Goal: Task Accomplishment & Management: Use online tool/utility

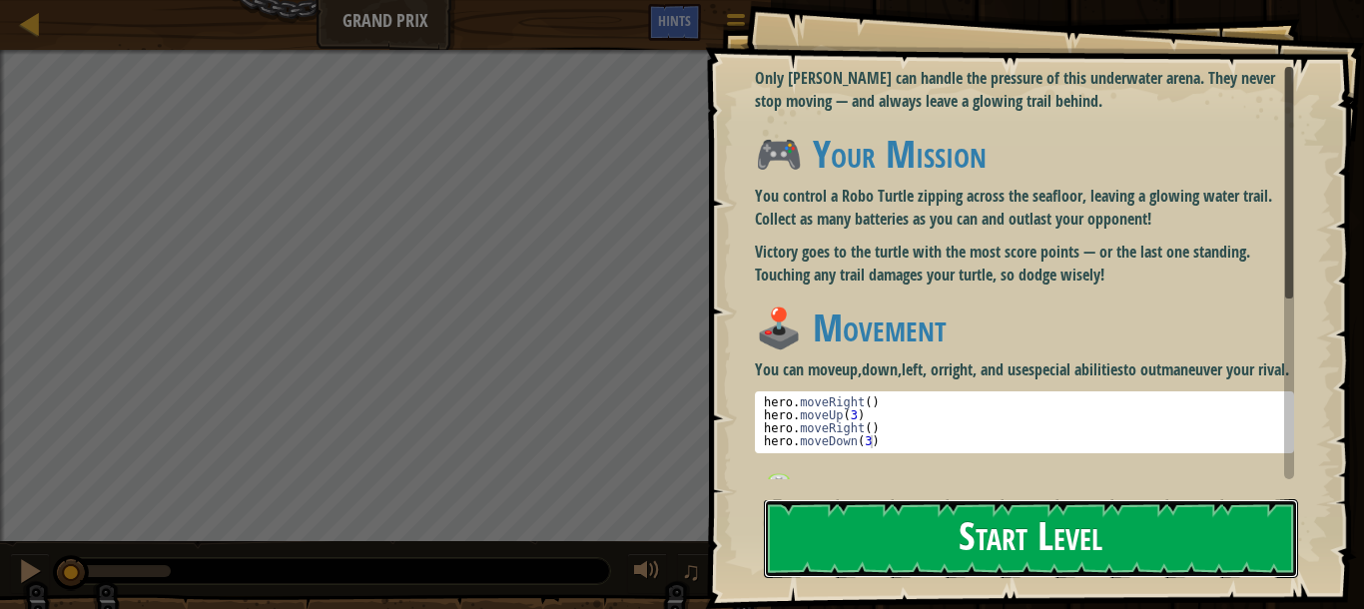
click at [915, 521] on button "Start Level" at bounding box center [1031, 538] width 534 height 79
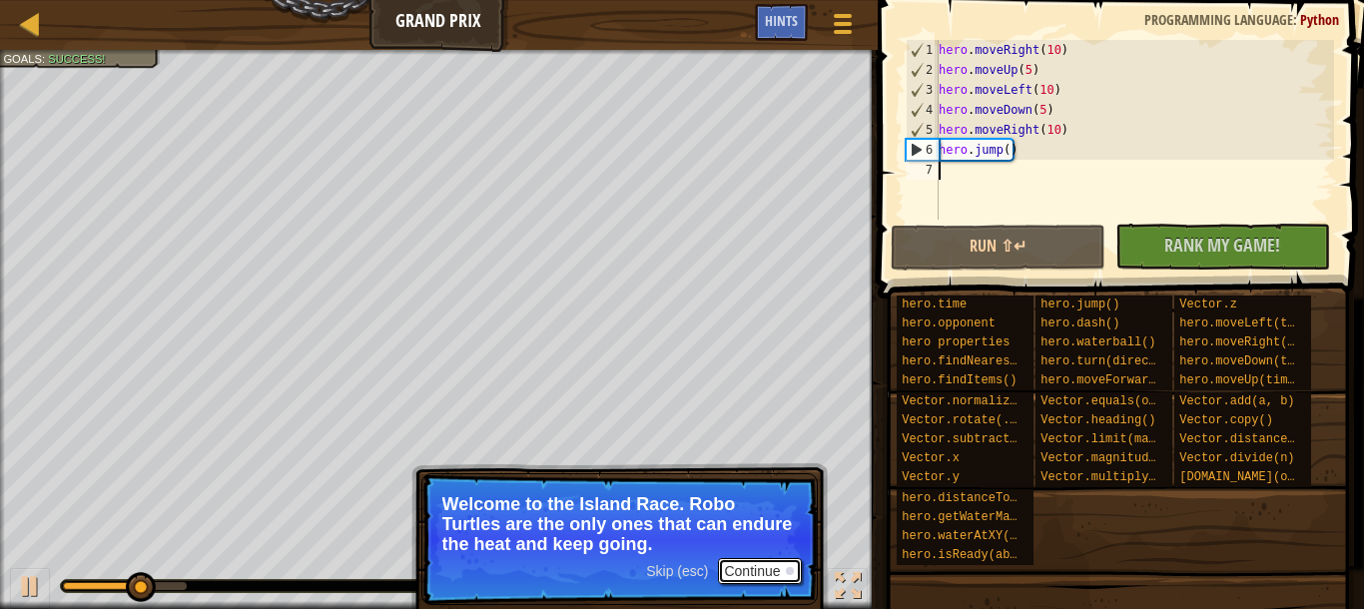
click at [785, 562] on button "Continue" at bounding box center [759, 571] width 83 height 26
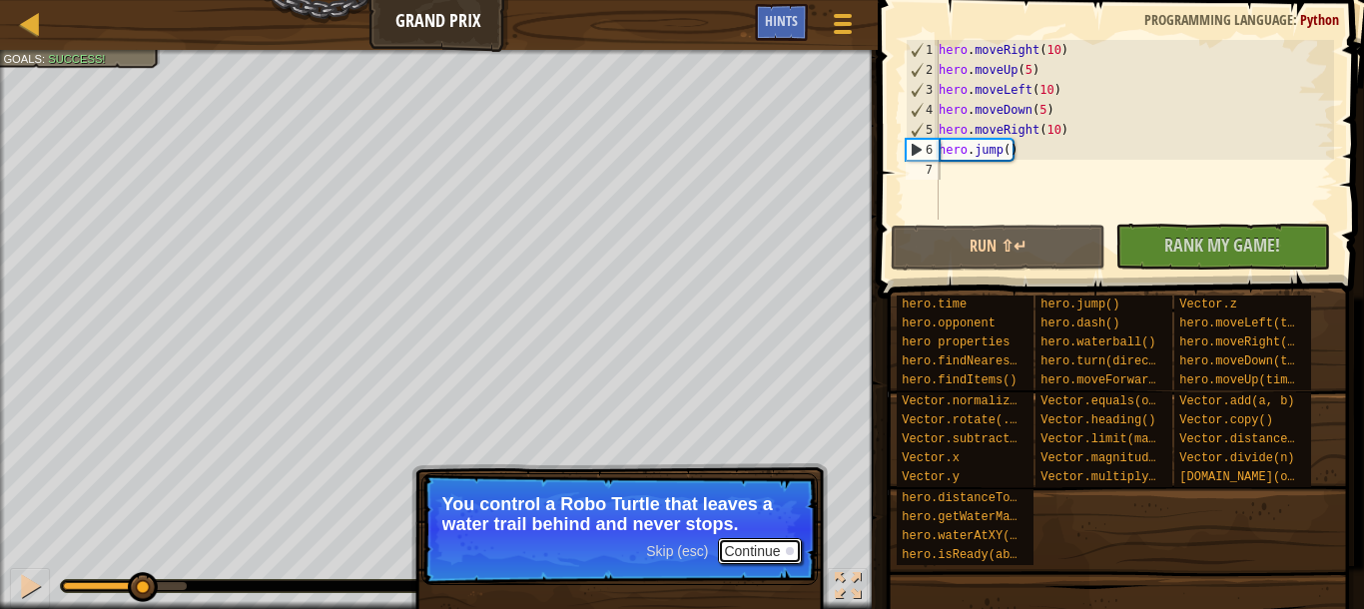
click at [737, 556] on button "Continue" at bounding box center [759, 551] width 83 height 26
click at [756, 558] on button "Continue" at bounding box center [759, 551] width 83 height 26
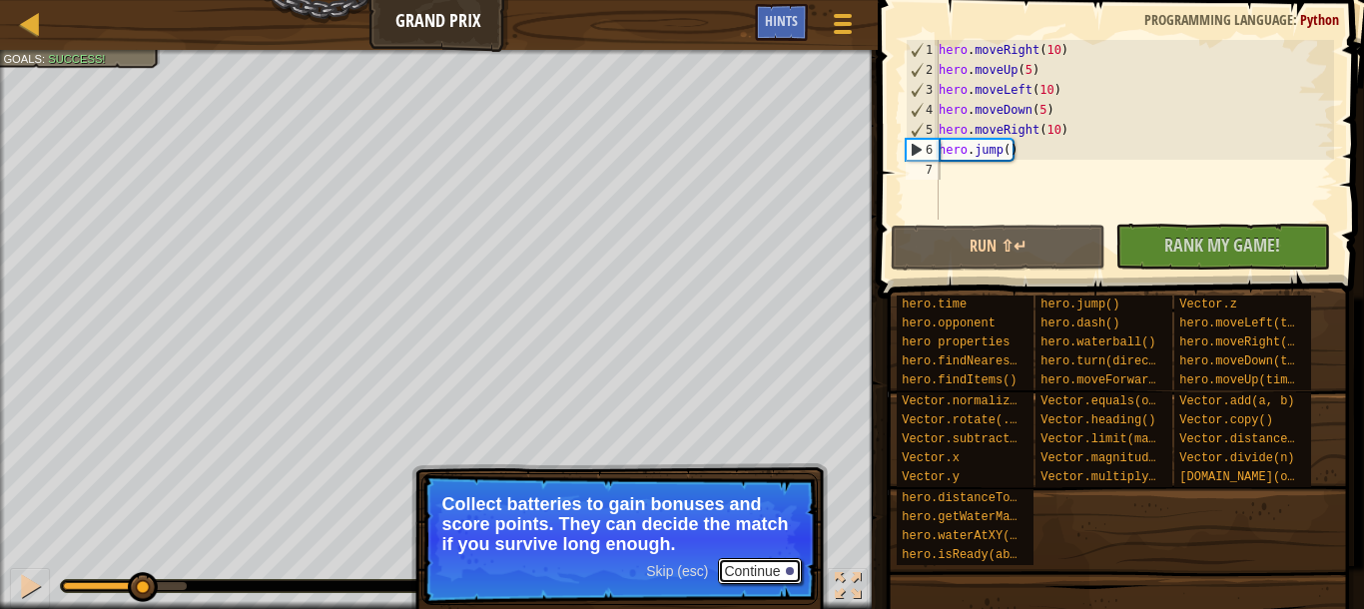
click at [781, 569] on button "Continue" at bounding box center [759, 571] width 83 height 26
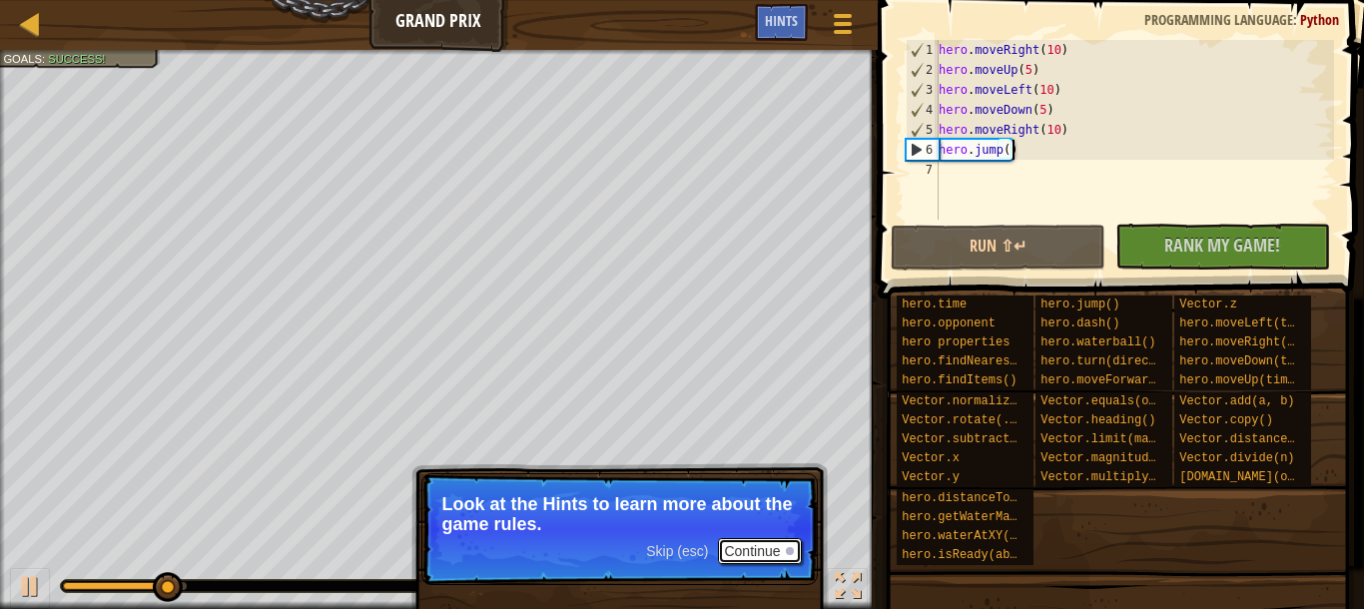
click at [725, 546] on button "Continue" at bounding box center [759, 551] width 83 height 26
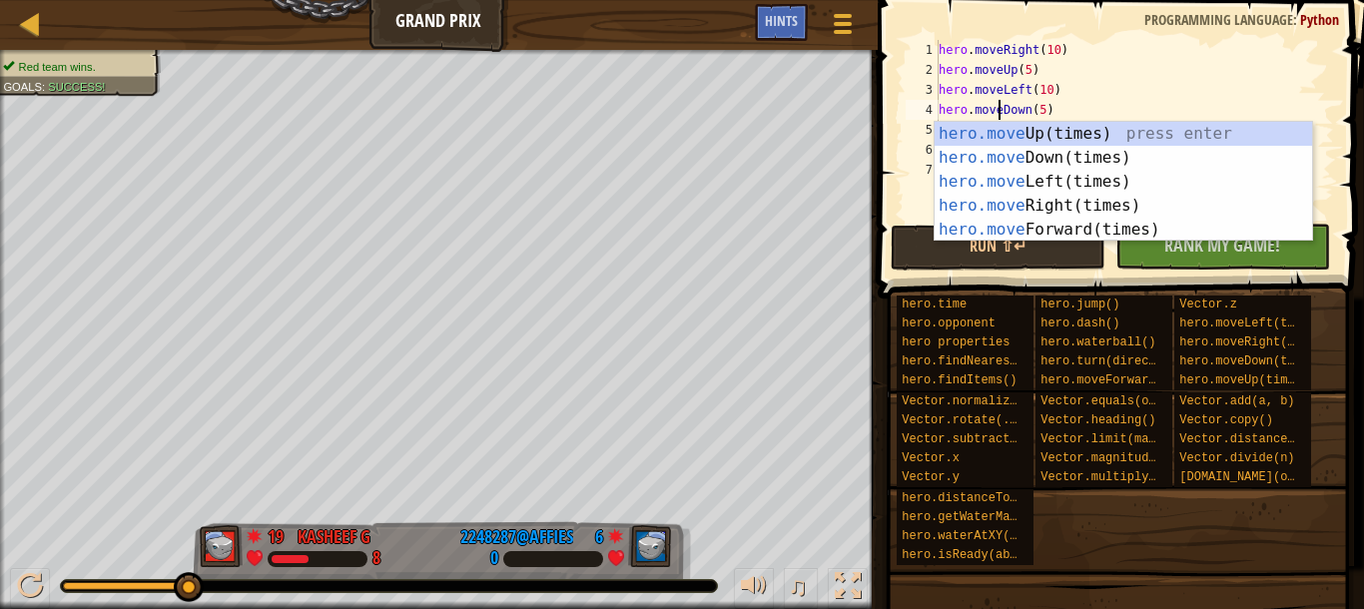
scroll to position [9, 8]
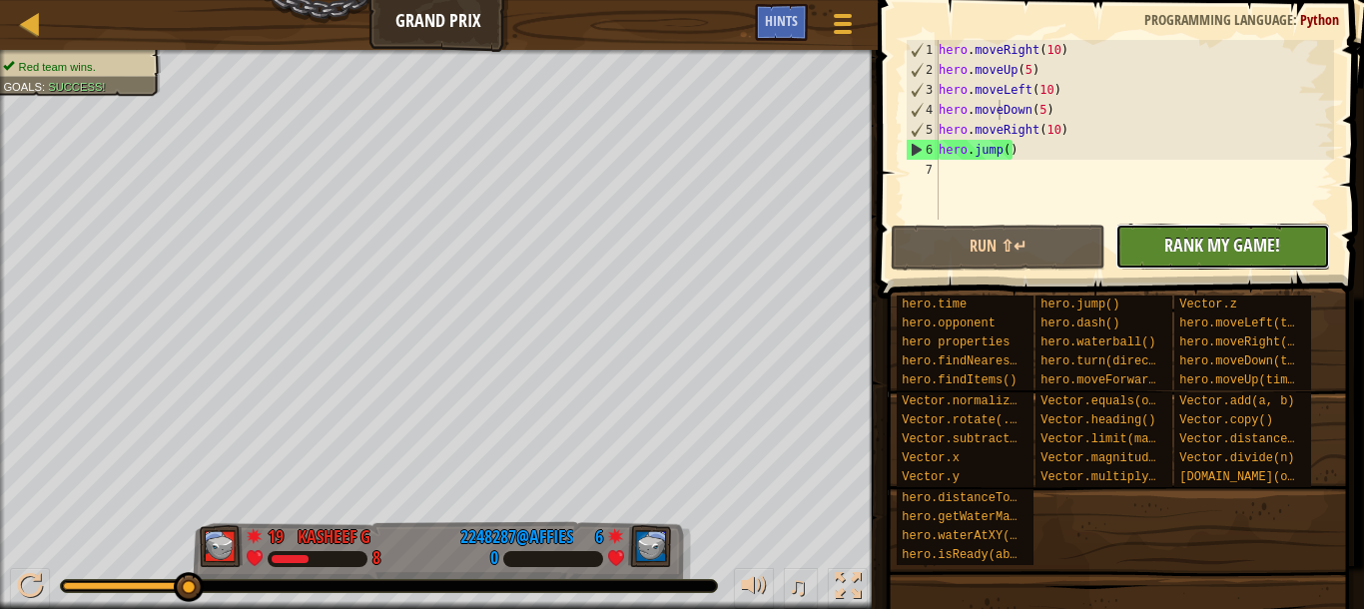
click at [1175, 260] on button "No New Code to Rank Rank My Game! Submitting... Submitted for Ranking Failed to…" at bounding box center [1222, 247] width 215 height 46
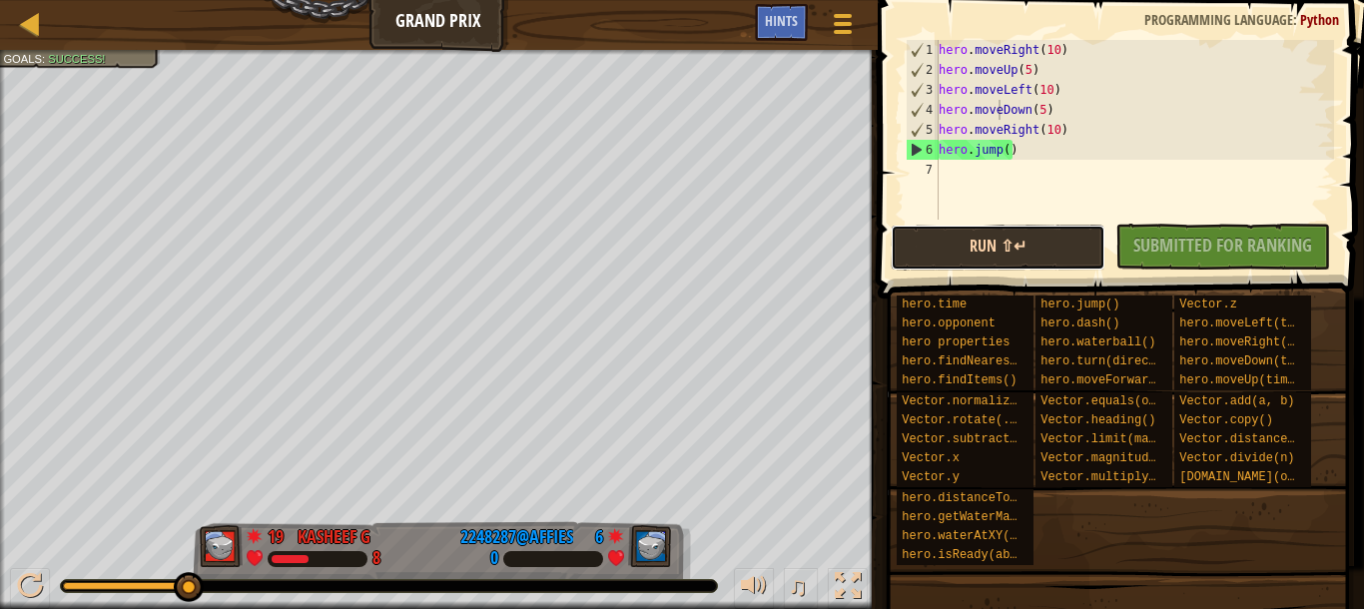
click at [947, 235] on button "Run ⇧↵" at bounding box center [998, 248] width 215 height 46
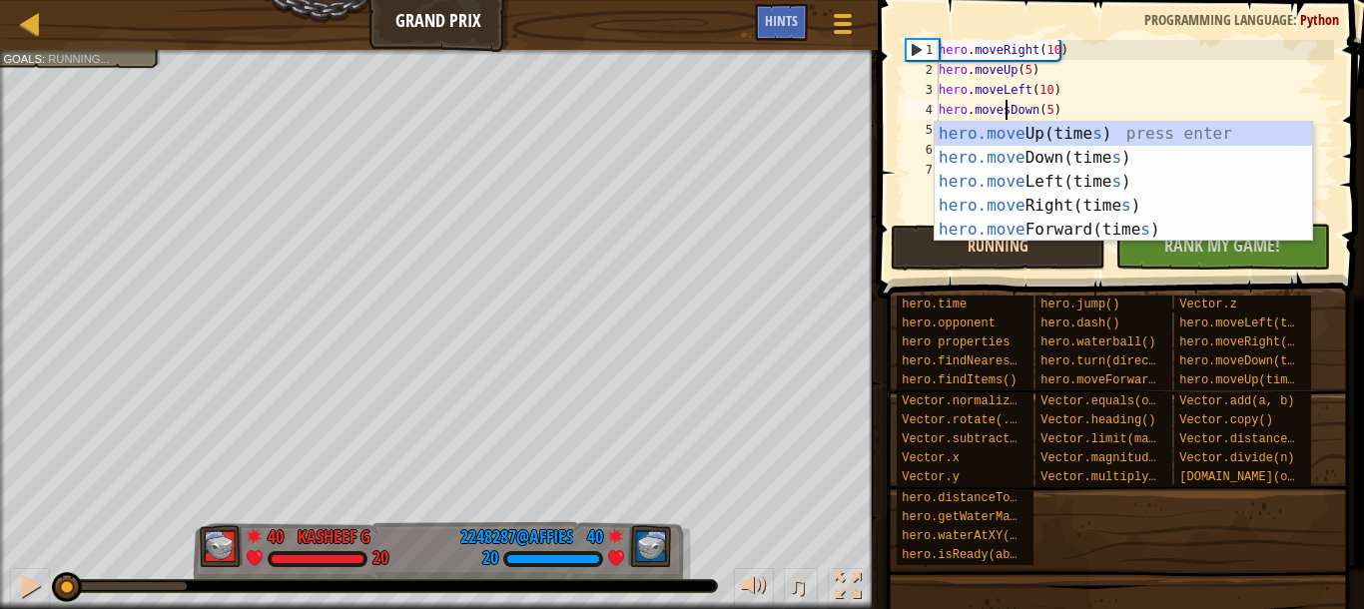
scroll to position [9, 5]
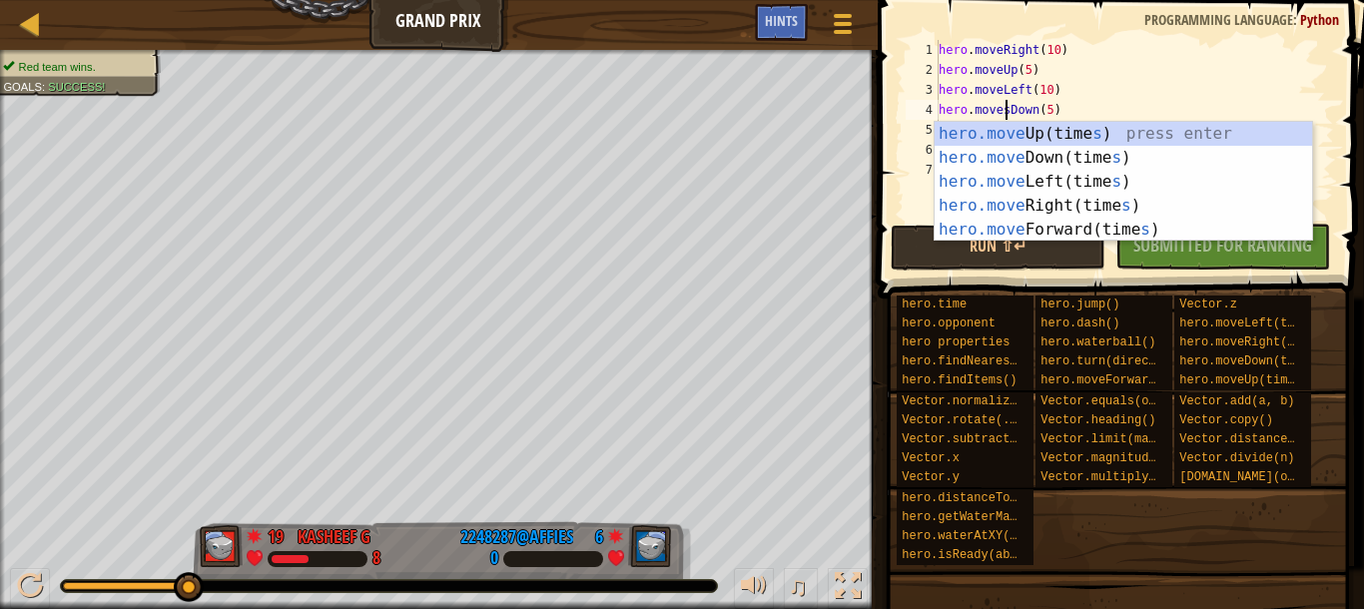
type textarea "hero.movesDown(5)"
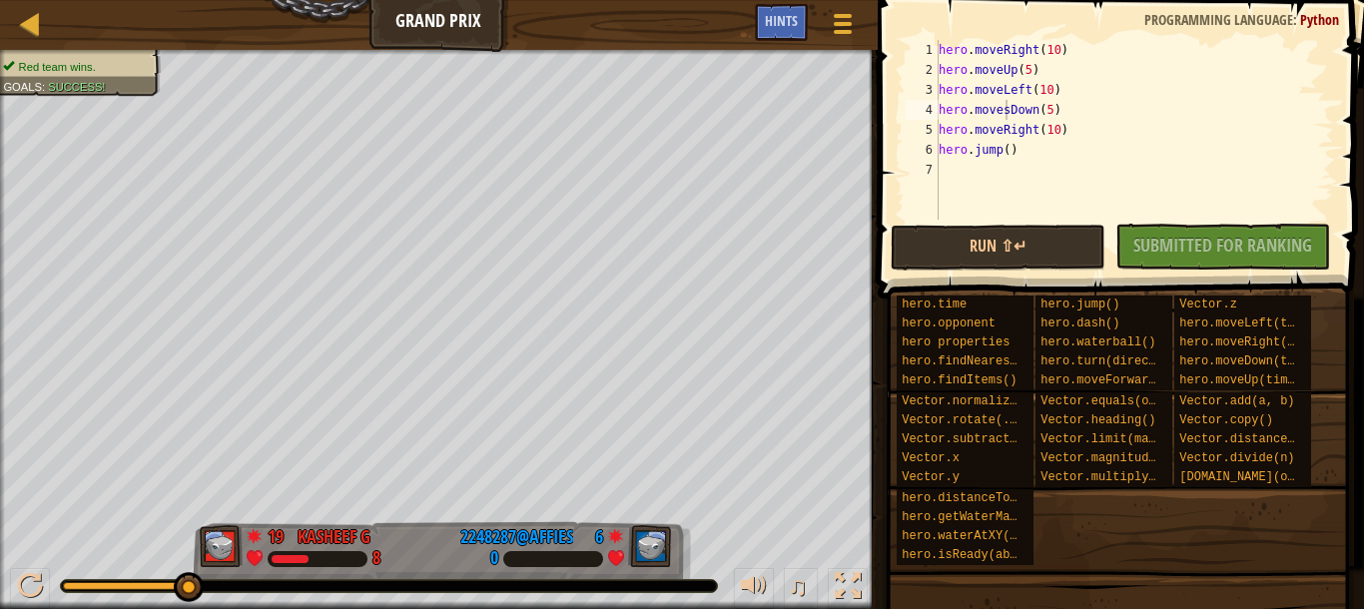
click at [1165, 246] on div "No New Code to Rank Rank My Game! Submitting... Submitted for Ranking Failed to…" at bounding box center [1212, 247] width 215 height 46
click at [1181, 242] on div "No New Code to Rank Rank My Game! Submitting... Submitted for Ranking Failed to…" at bounding box center [1212, 247] width 215 height 46
click at [20, 23] on div at bounding box center [30, 23] width 25 height 25
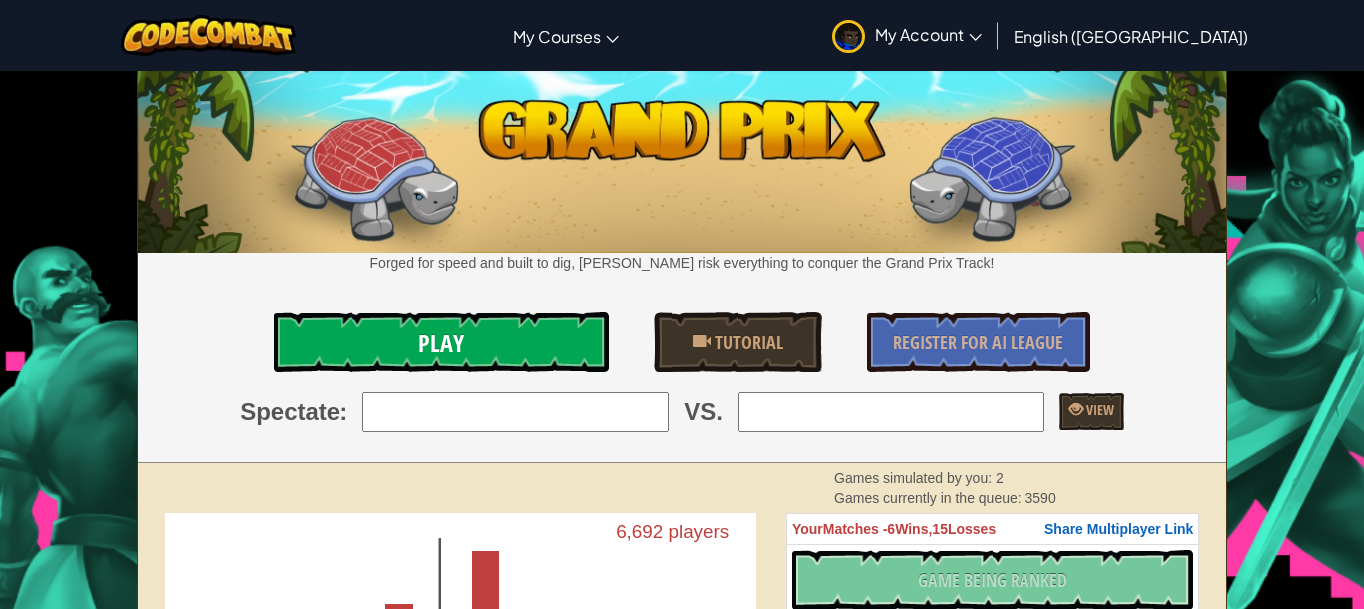
click at [409, 338] on link "Play" at bounding box center [442, 343] width 336 height 60
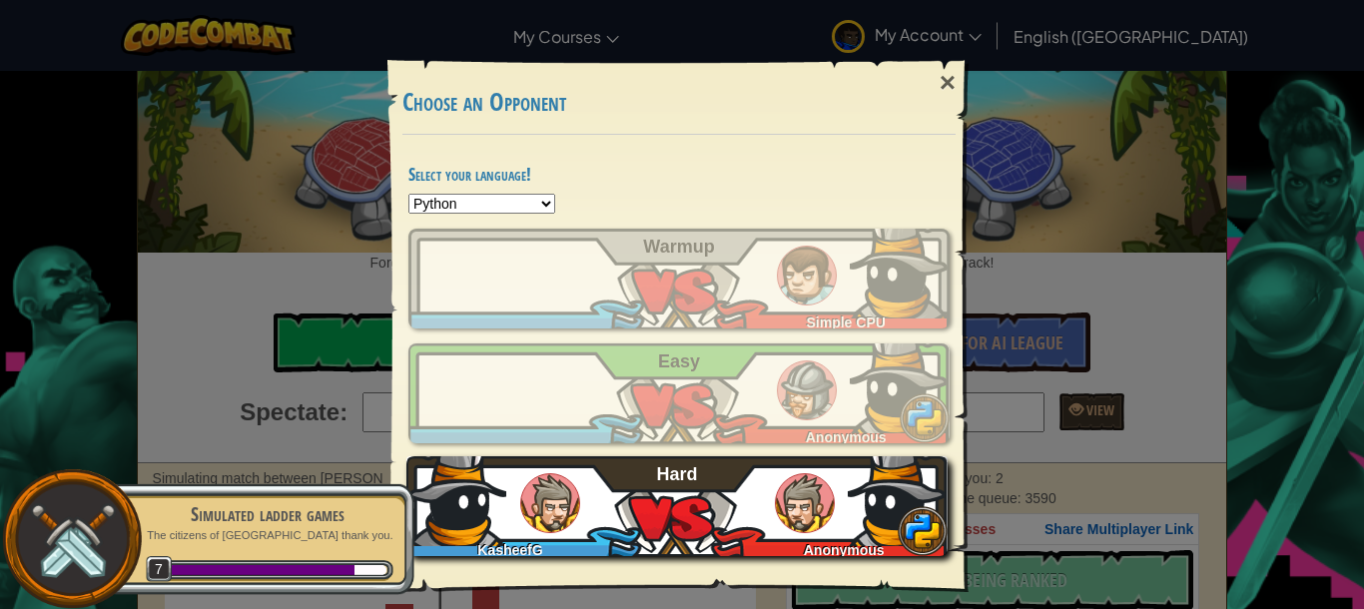
click at [722, 501] on div "KasheefG Anonymous Hard" at bounding box center [676, 506] width 541 height 100
